Goal: Task Accomplishment & Management: Use online tool/utility

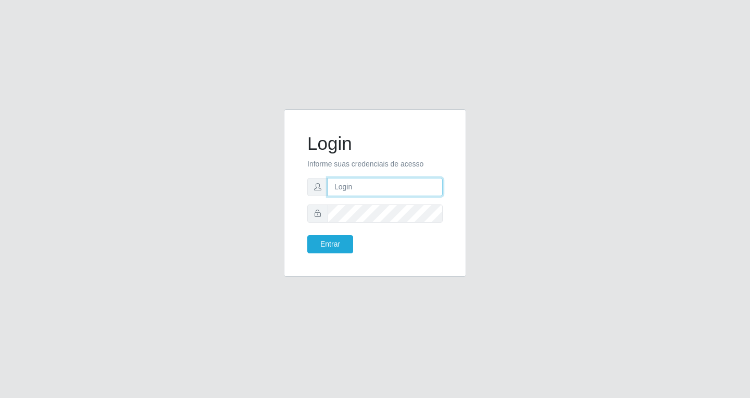
click at [359, 186] on input "text" at bounding box center [384, 187] width 115 height 18
type input "[EMAIL_ADDRESS][DOMAIN_NAME]"
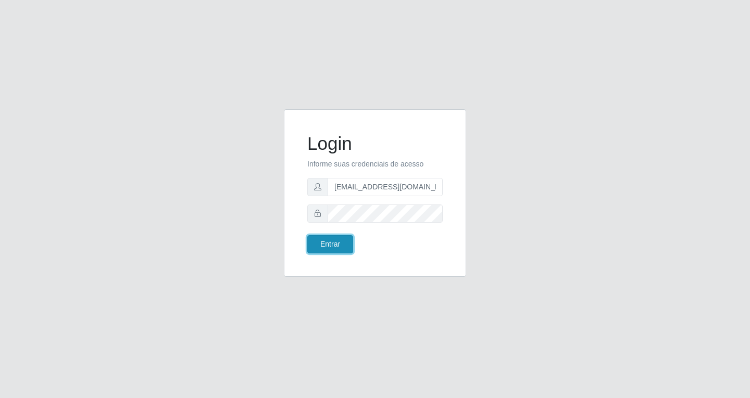
click at [337, 247] on button "Entrar" at bounding box center [330, 244] width 46 height 18
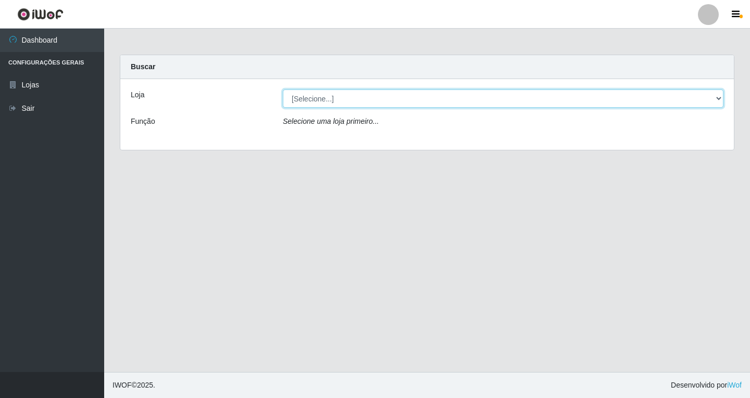
click at [721, 97] on select "[Selecione...] SuperFácil Atacado - [GEOGRAPHIC_DATA]" at bounding box center [503, 99] width 440 height 18
select select "503"
click at [283, 90] on select "[Selecione...] SuperFácil Atacado - [GEOGRAPHIC_DATA]" at bounding box center [503, 99] width 440 height 18
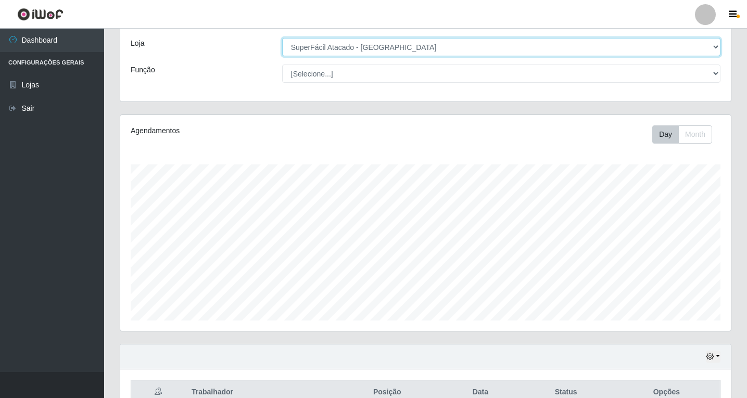
scroll to position [108, 0]
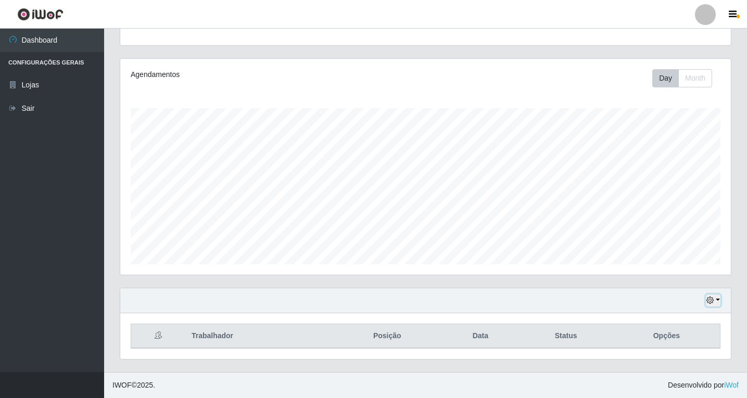
click at [719, 301] on button "button" at bounding box center [713, 301] width 15 height 12
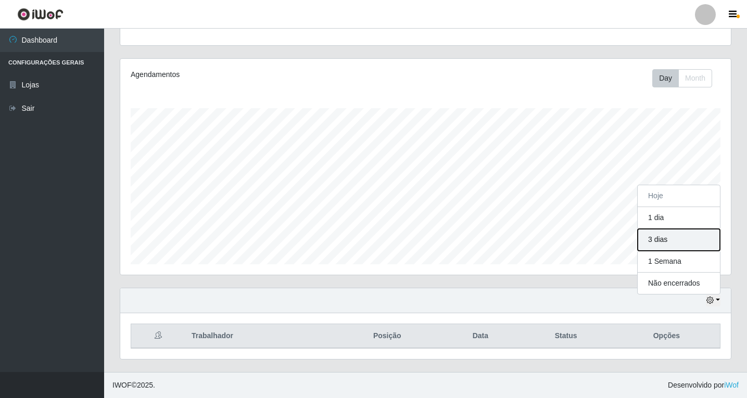
click at [670, 240] on button "3 dias" at bounding box center [679, 240] width 82 height 22
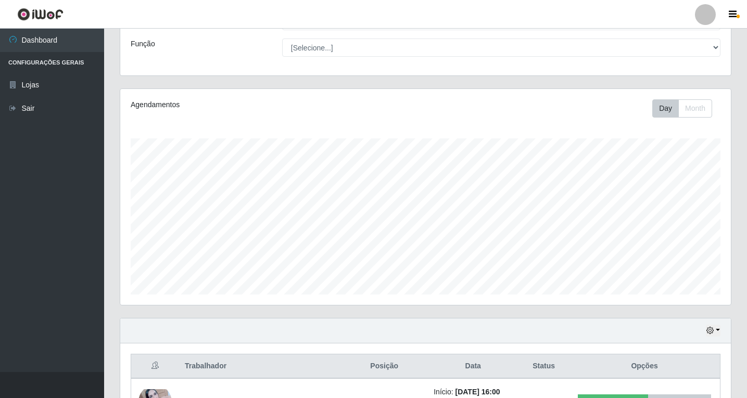
scroll to position [77, 0]
click at [717, 331] on button "button" at bounding box center [713, 332] width 15 height 12
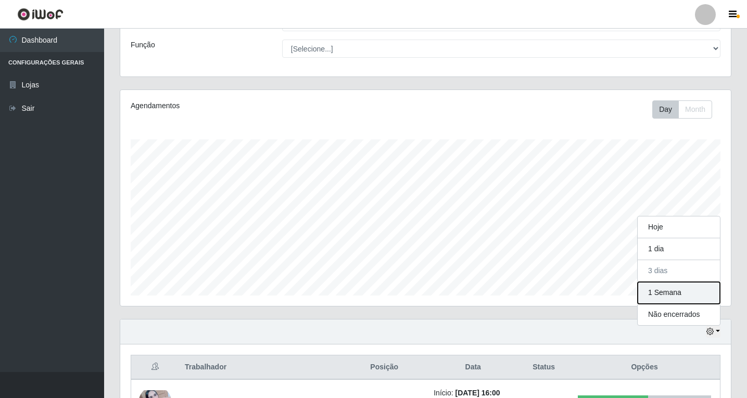
click at [665, 294] on button "1 Semana" at bounding box center [679, 293] width 82 height 22
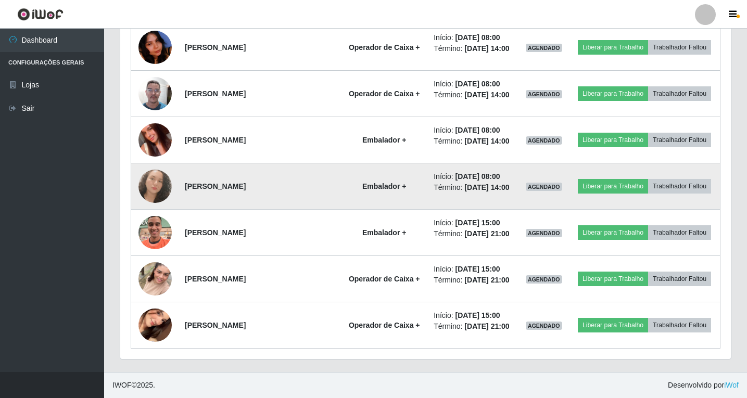
scroll to position [1082, 0]
